Goal: Information Seeking & Learning: Learn about a topic

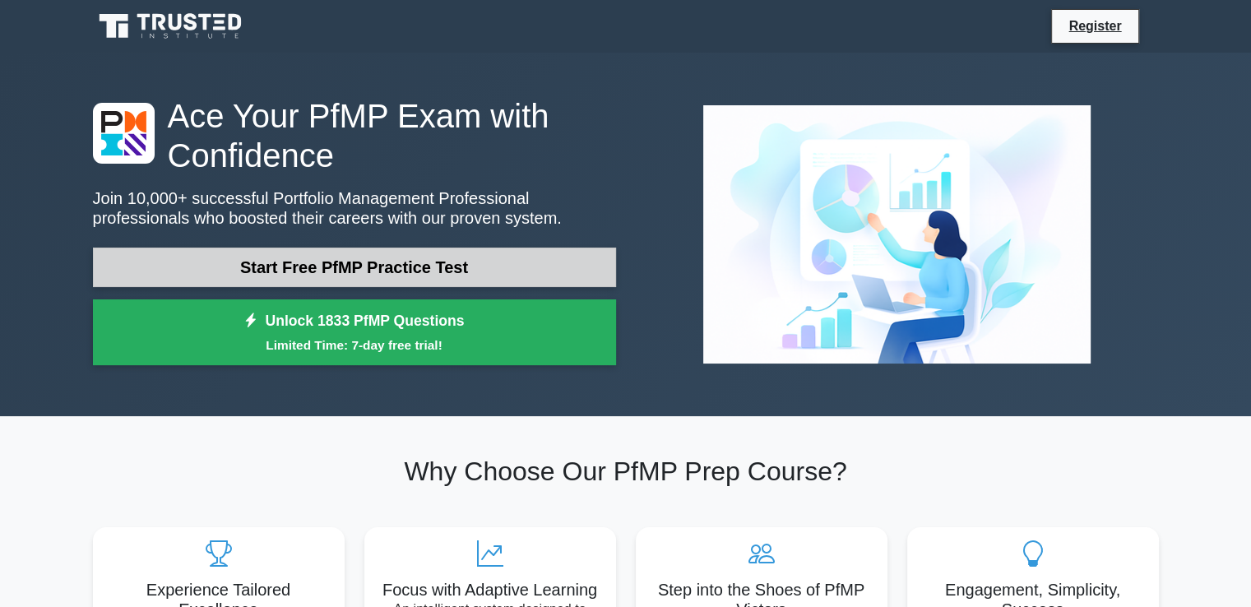
click at [313, 260] on link "Start Free PfMP Practice Test" at bounding box center [354, 267] width 523 height 39
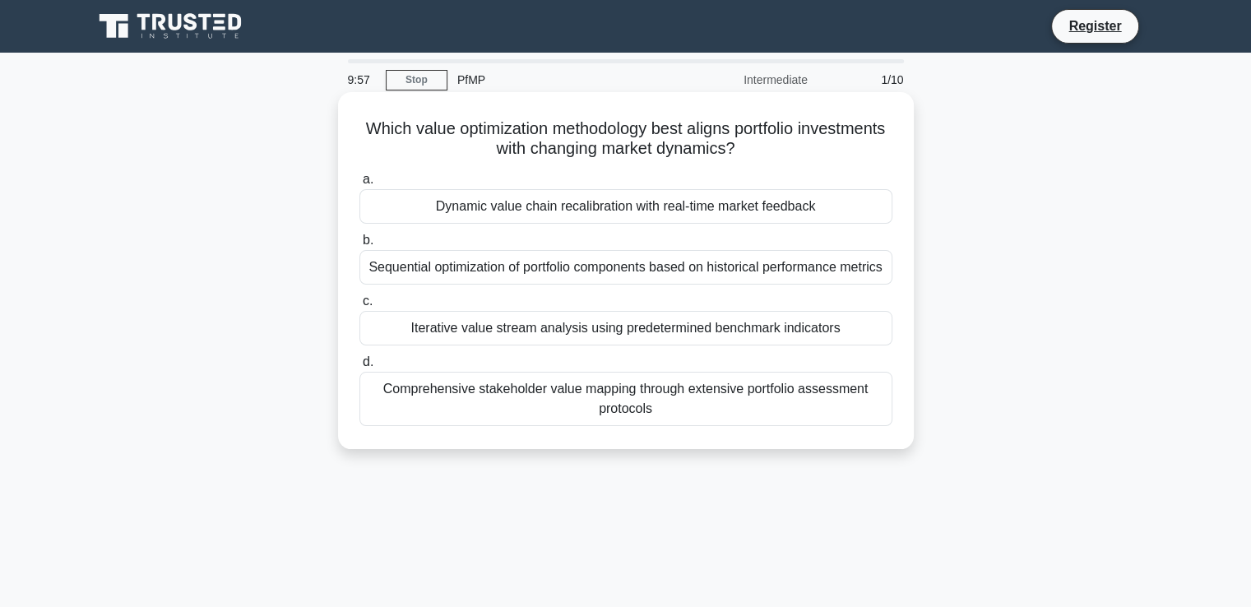
click at [520, 201] on div "Dynamic value chain recalibration with real-time market feedback" at bounding box center [626, 206] width 533 height 35
click at [360, 185] on input "a. Dynamic value chain recalibration with real-time market feedback" at bounding box center [360, 179] width 0 height 11
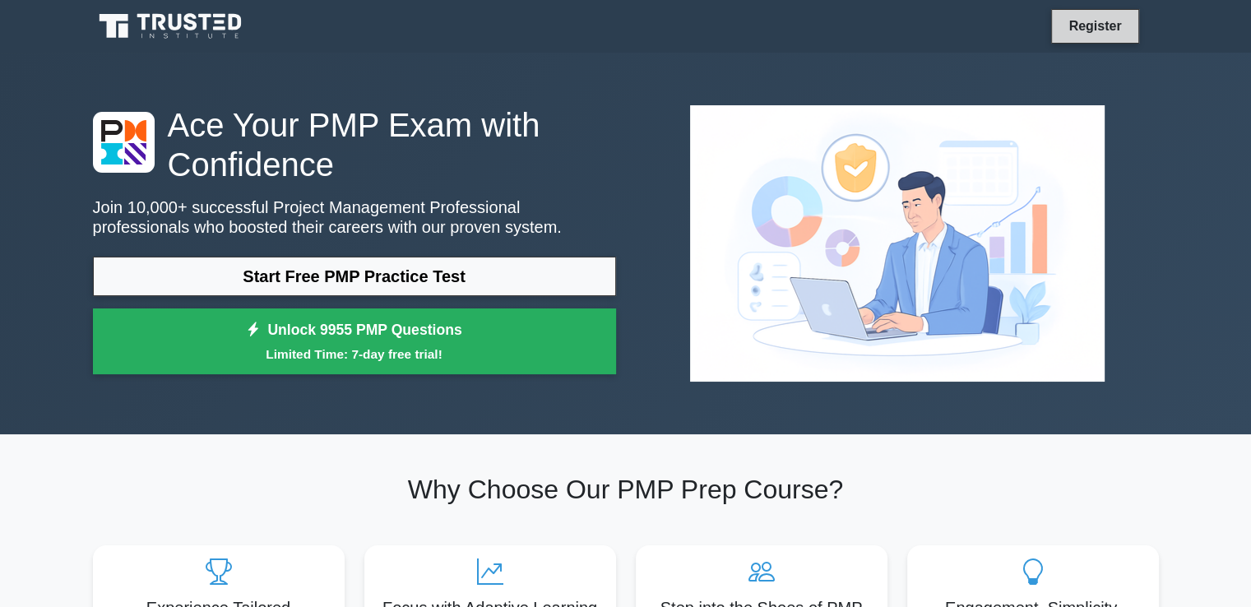
click at [1110, 25] on link "Register" at bounding box center [1095, 26] width 72 height 21
